Goal: Task Accomplishment & Management: Use online tool/utility

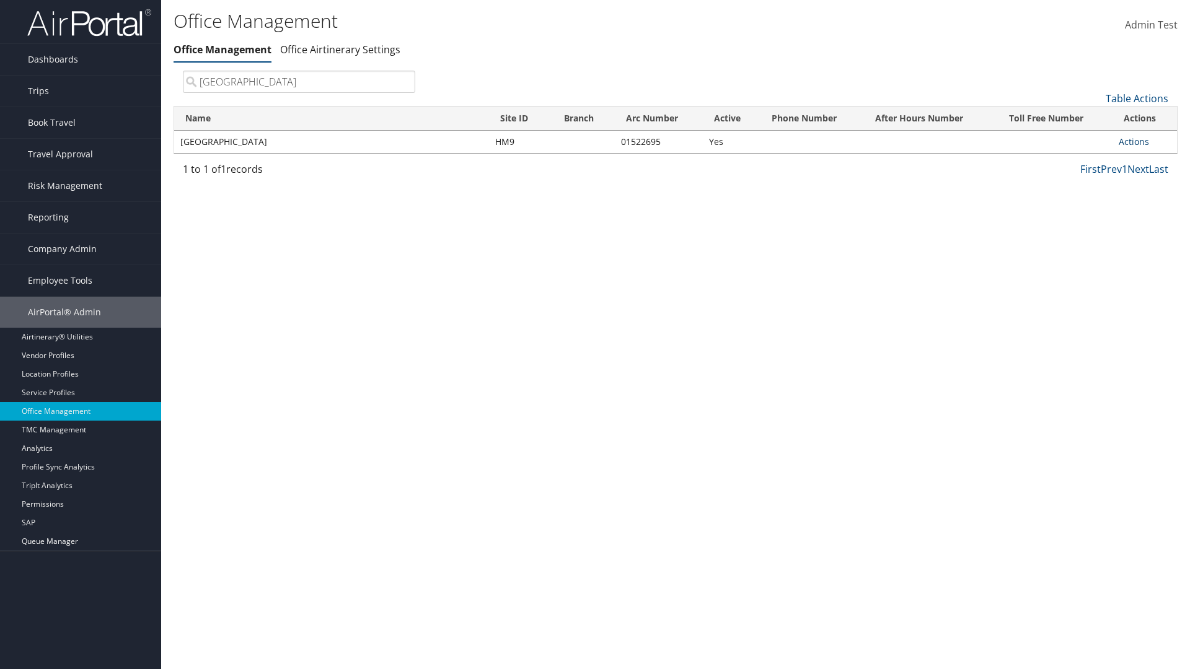
type input "[GEOGRAPHIC_DATA]"
click at [1134, 141] on link "Actions" at bounding box center [1134, 142] width 30 height 12
click at [1093, 265] on link "Manage Office Queues" at bounding box center [1093, 265] width 105 height 21
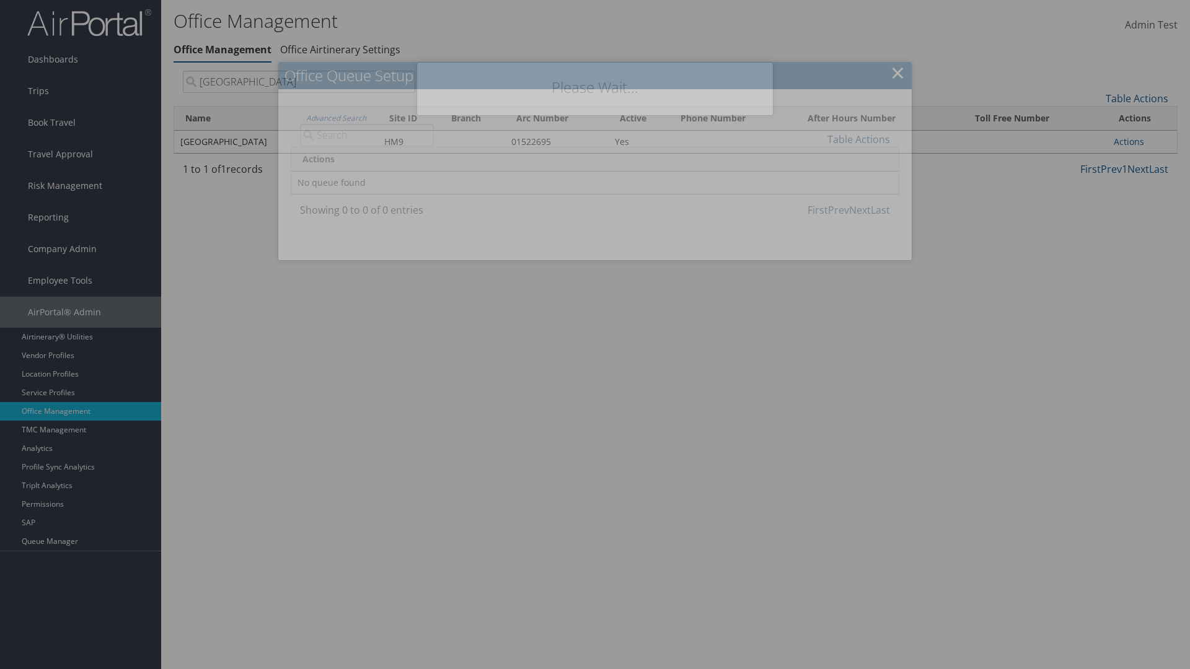
click at [858, 139] on link "Table Actions" at bounding box center [858, 140] width 63 height 14
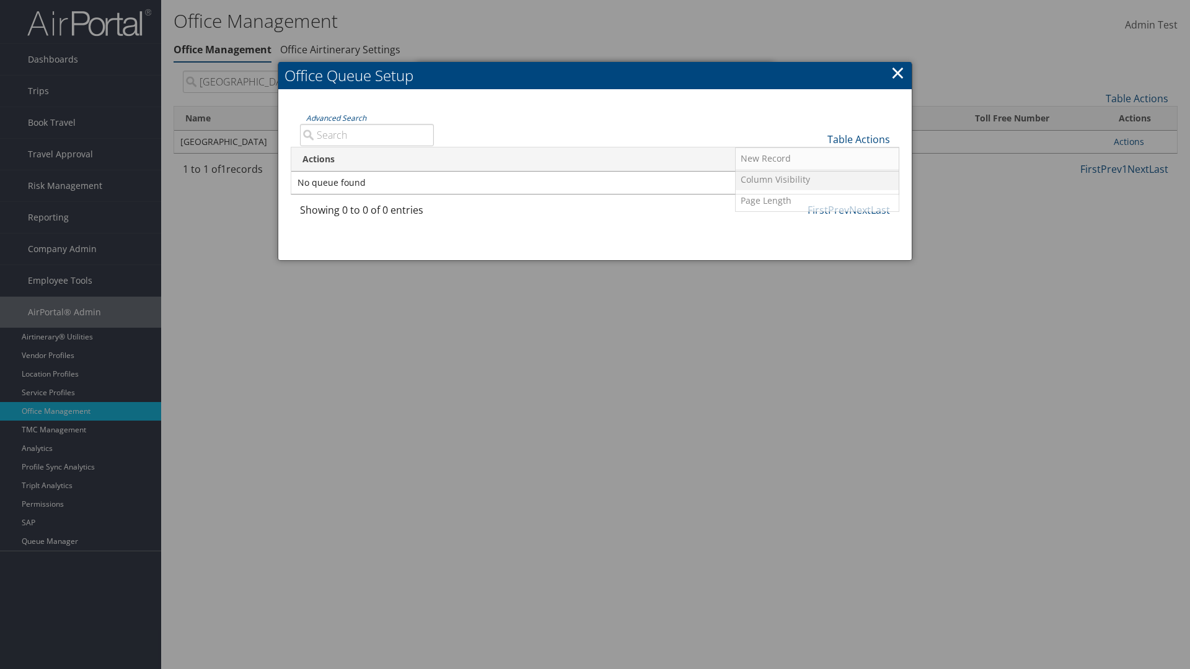
click at [817, 179] on link "Column Visibility" at bounding box center [817, 179] width 163 height 21
